Goal: Transaction & Acquisition: Purchase product/service

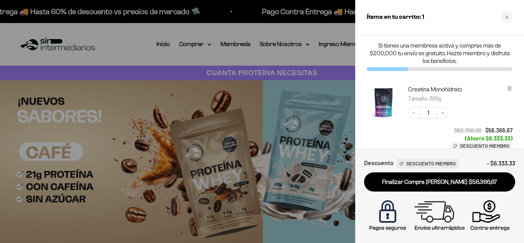
click at [511, 88] on icon at bounding box center [510, 89] width 6 height 6
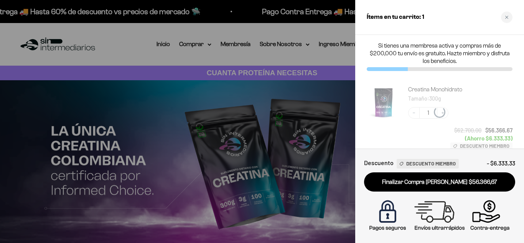
drag, startPoint x: 145, startPoint y: 76, endPoint x: 163, endPoint y: 76, distance: 17.3
click at [146, 76] on div at bounding box center [262, 121] width 524 height 243
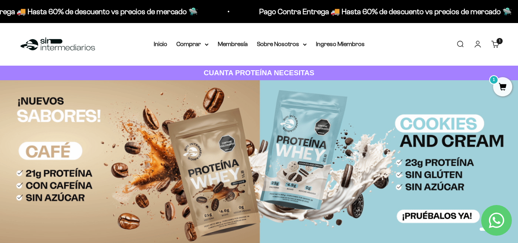
click at [500, 45] on link "Carrito 1 artículo 1" at bounding box center [495, 44] width 8 height 8
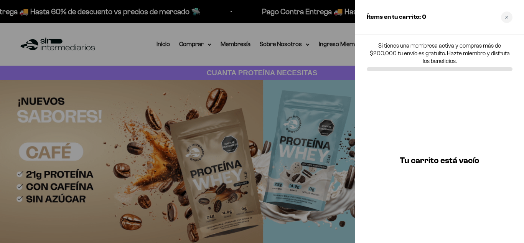
click at [281, 138] on div at bounding box center [262, 121] width 524 height 243
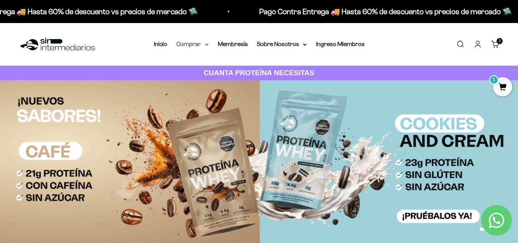
drag, startPoint x: 178, startPoint y: 38, endPoint x: 185, endPoint y: 43, distance: 8.4
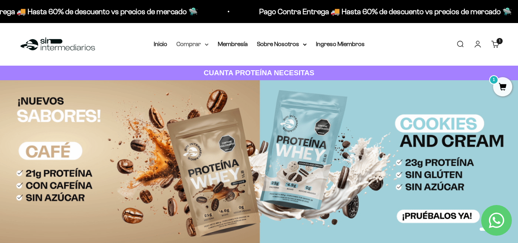
click at [178, 39] on div "Menú Buscar Inicio Comprar Proteínas Ver Todos Whey Iso Vegan Pancakes Pre-Entr…" at bounding box center [259, 44] width 518 height 43
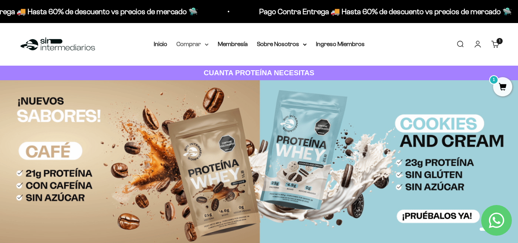
click at [187, 44] on summary "Comprar" at bounding box center [192, 44] width 32 height 10
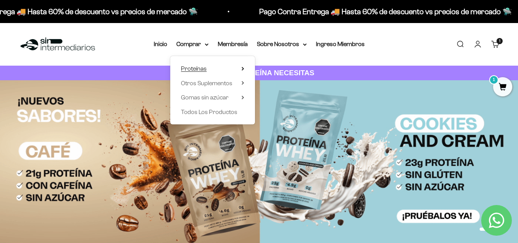
click at [229, 66] on summary "Proteínas" at bounding box center [212, 69] width 63 height 10
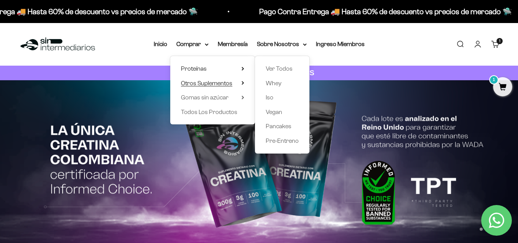
click at [213, 81] on span "Otros Suplementos" at bounding box center [206, 83] width 51 height 7
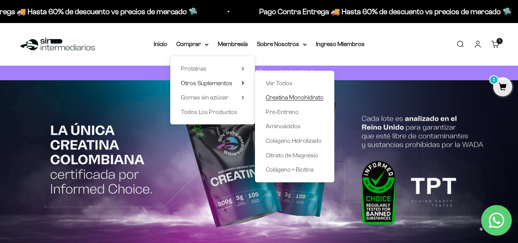
click at [280, 95] on span "Creatina Monohidrato" at bounding box center [295, 97] width 58 height 7
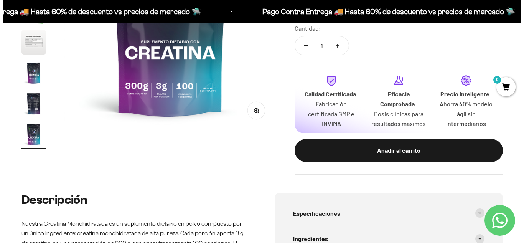
scroll to position [268, 0]
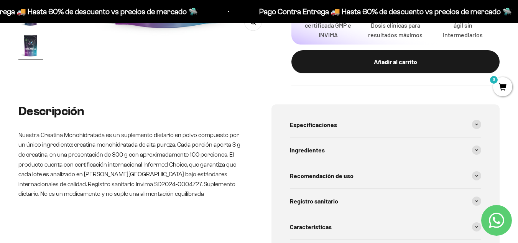
click at [346, 60] on div "Añadir al carrito" at bounding box center [396, 62] width 178 height 10
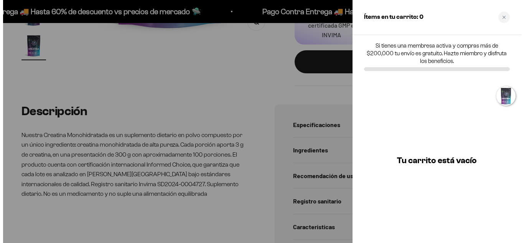
scroll to position [0, 1755]
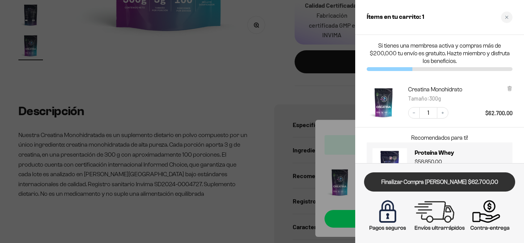
click at [420, 183] on link "Finalizar Compra Segura $62.700,00" at bounding box center [439, 182] width 151 height 20
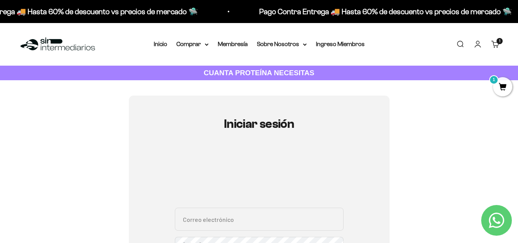
drag, startPoint x: 250, startPoint y: 117, endPoint x: 255, endPoint y: 117, distance: 5.0
click at [250, 117] on h1 "Iniciar sesión" at bounding box center [259, 123] width 169 height 13
drag, startPoint x: 255, startPoint y: 117, endPoint x: 268, endPoint y: 112, distance: 14.1
click at [262, 114] on div "Iniciar sesión Correo electrónico Contraseña ¿Olvidaste la contraseña? Iniciar …" at bounding box center [259, 240] width 261 height 291
click at [479, 44] on link "Iniciar sesión" at bounding box center [478, 44] width 8 height 8
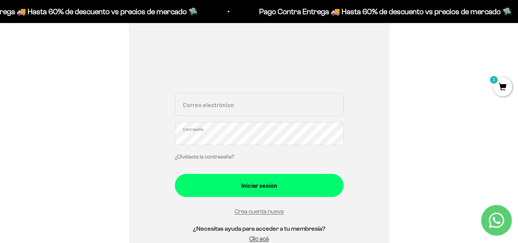
scroll to position [115, 0]
click at [217, 112] on input "Correo electrónico" at bounding box center [259, 103] width 169 height 23
type input "chris.estigia@gmail.com"
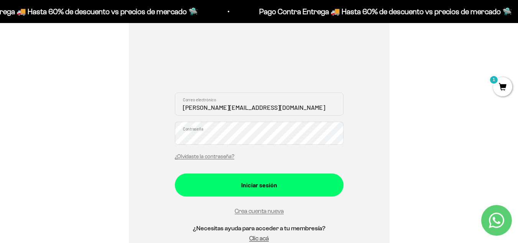
click at [175, 173] on button "Iniciar sesión" at bounding box center [259, 184] width 169 height 23
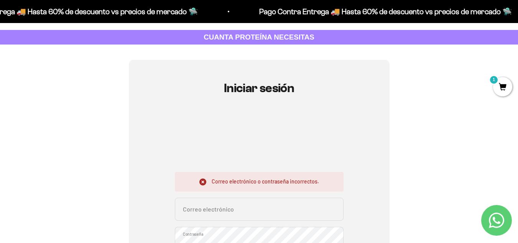
scroll to position [115, 0]
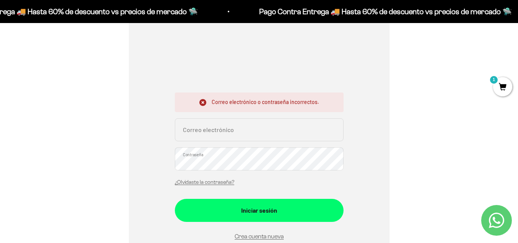
click at [195, 137] on input "Correo electrónico" at bounding box center [259, 129] width 169 height 23
type input "chris.estigia@gmail.com"
click at [175, 199] on button "Iniciar sesión" at bounding box center [259, 210] width 169 height 23
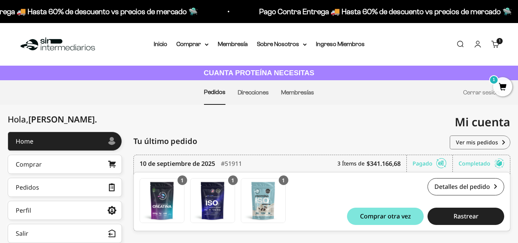
click at [503, 85] on span "1" at bounding box center [502, 86] width 19 height 19
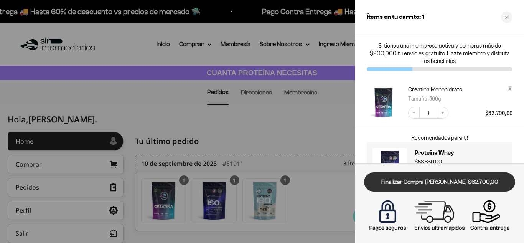
click at [447, 180] on link "Finalizar Compra Segura $62.700,00" at bounding box center [439, 182] width 151 height 20
